Goal: Navigation & Orientation: Find specific page/section

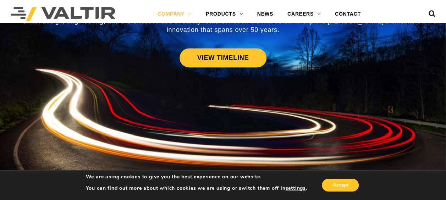
scroll to position [400, 0]
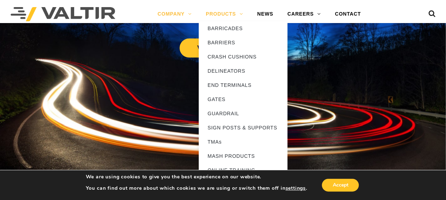
click at [221, 12] on link "PRODUCTS" at bounding box center [224, 14] width 51 height 14
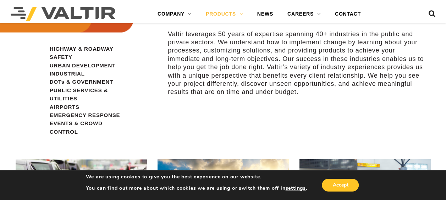
scroll to position [674, 0]
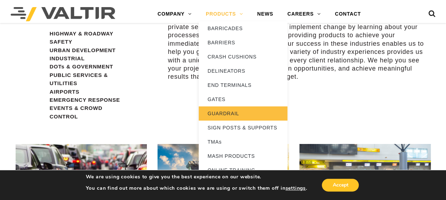
click at [220, 117] on link "GUARDRAIL" at bounding box center [243, 113] width 89 height 14
